Goal: Task Accomplishment & Management: Manage account settings

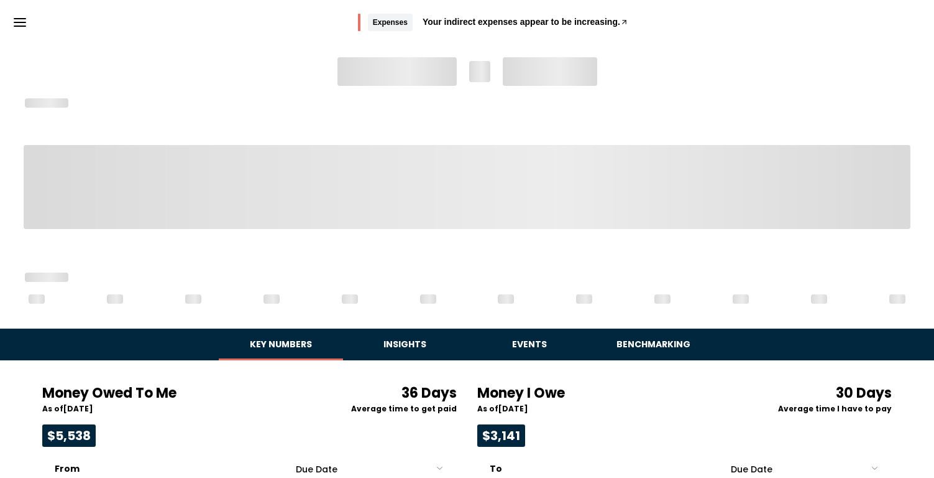
click at [25, 22] on line "Menu" at bounding box center [19, 22] width 11 height 0
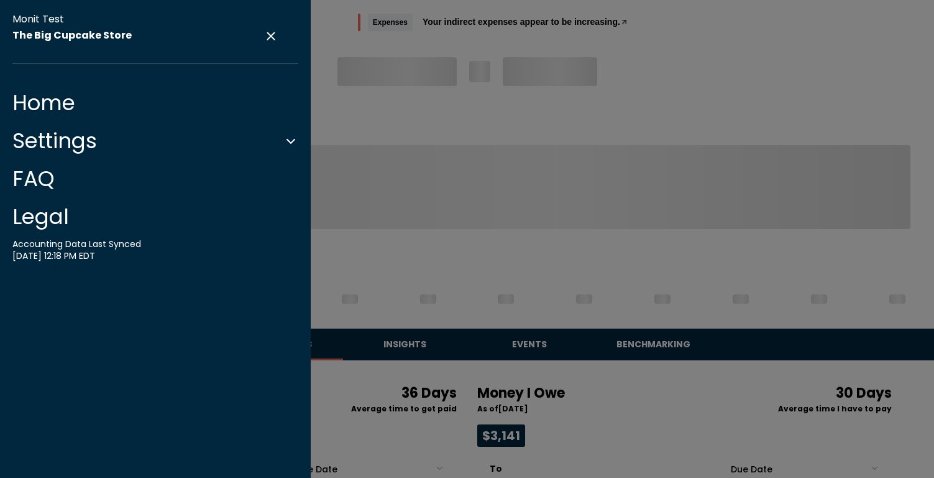
click at [96, 147] on button "Settings" at bounding box center [155, 140] width 286 height 25
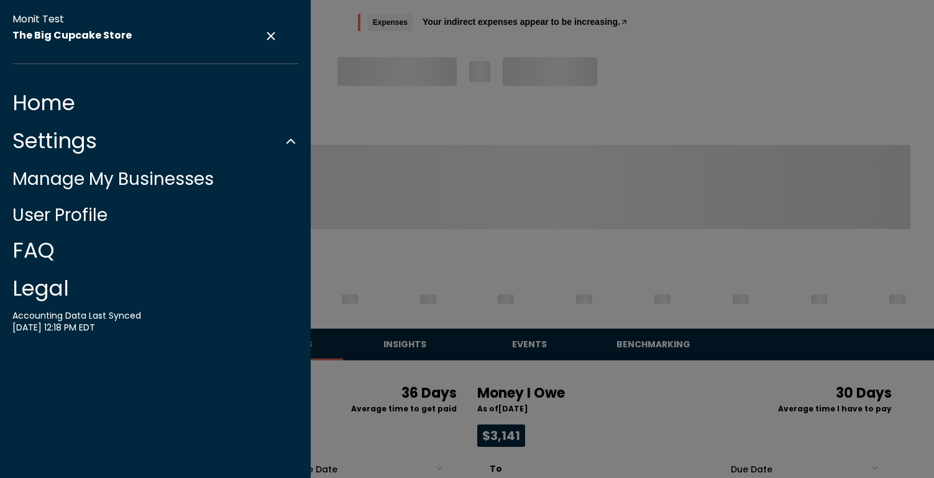
click at [91, 174] on link "Manage My Businesses" at bounding box center [112, 179] width 201 height 24
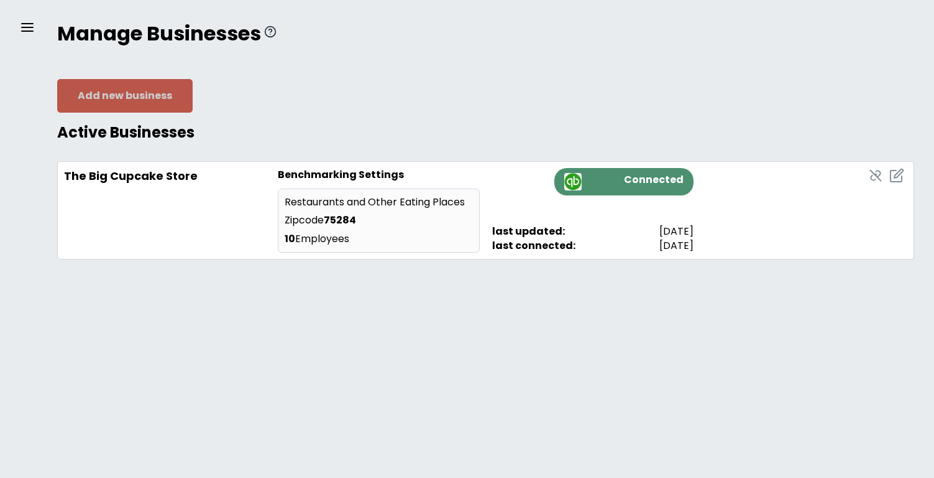
click at [88, 103] on button "Add new business" at bounding box center [125, 96] width 136 height 34
